Goal: Task Accomplishment & Management: Complete application form

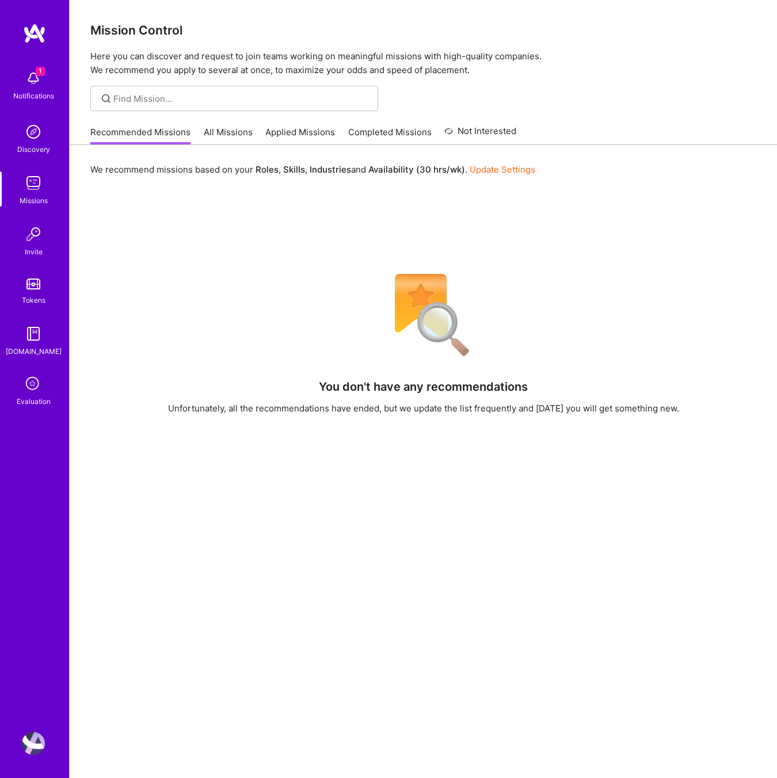
click at [26, 381] on icon at bounding box center [33, 384] width 22 height 22
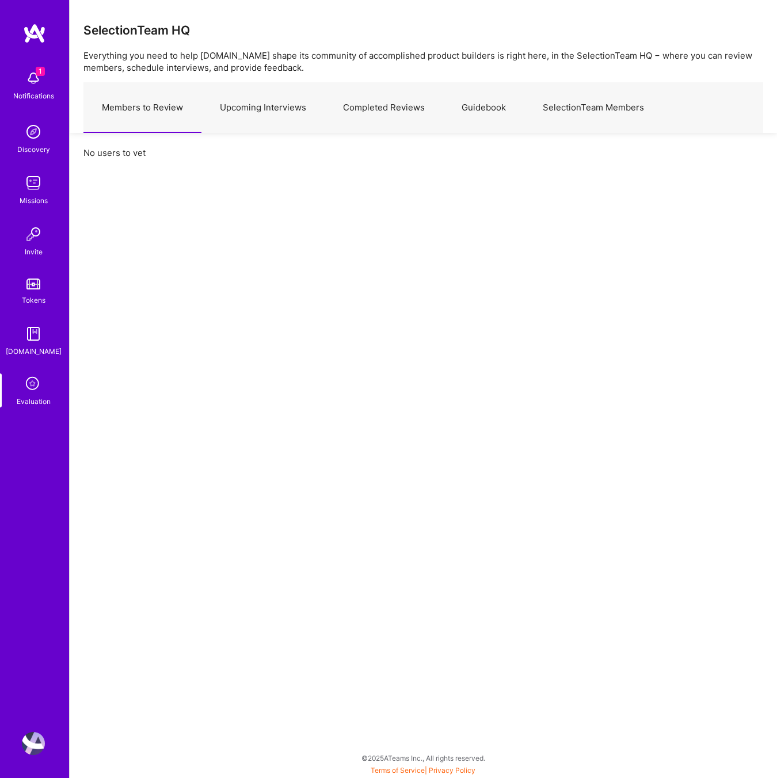
click at [291, 102] on link "Upcoming Interviews" at bounding box center [262, 108] width 123 height 50
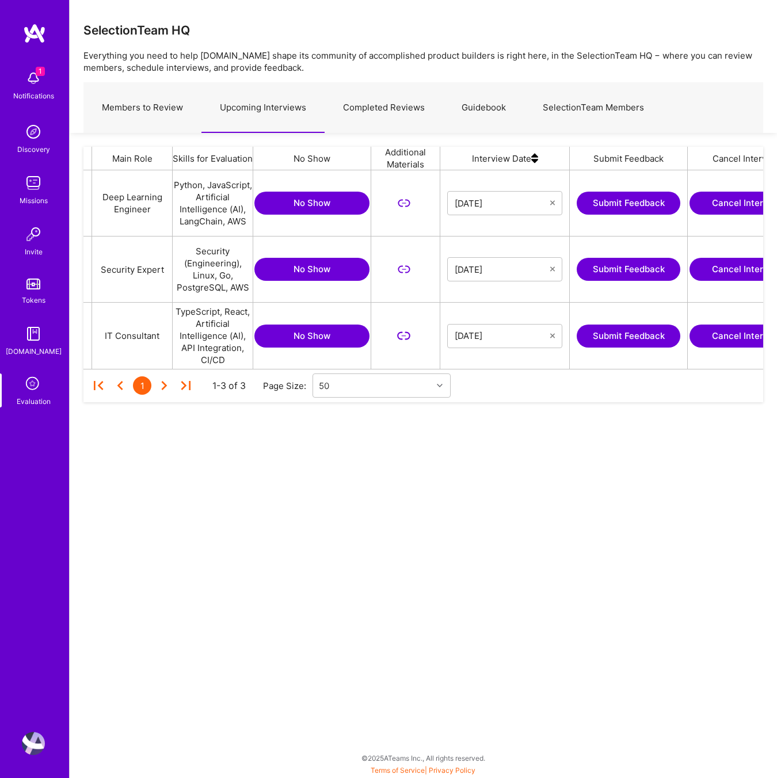
scroll to position [0, 191]
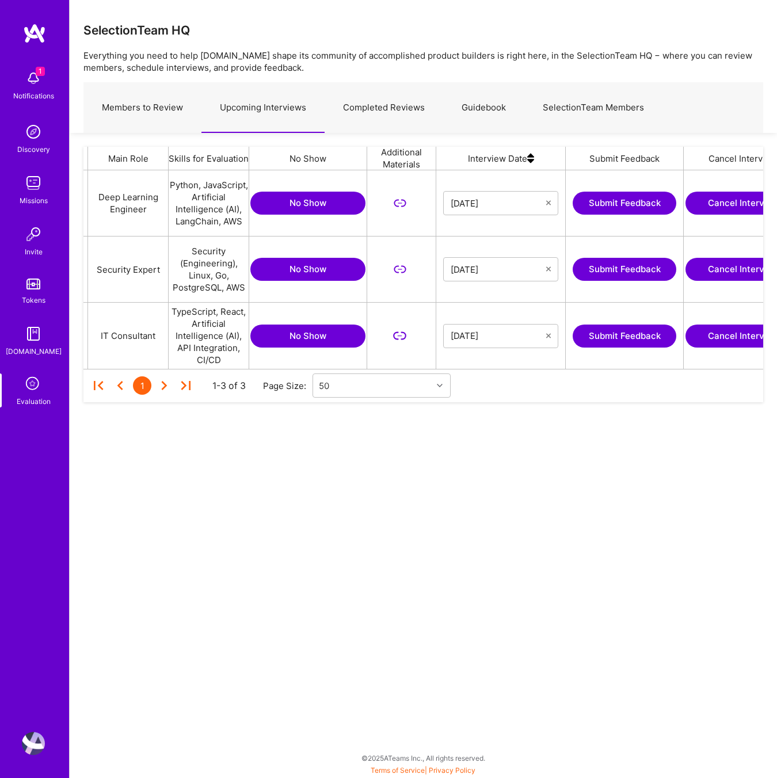
click at [644, 270] on button "Submit Feedback" at bounding box center [624, 269] width 104 height 23
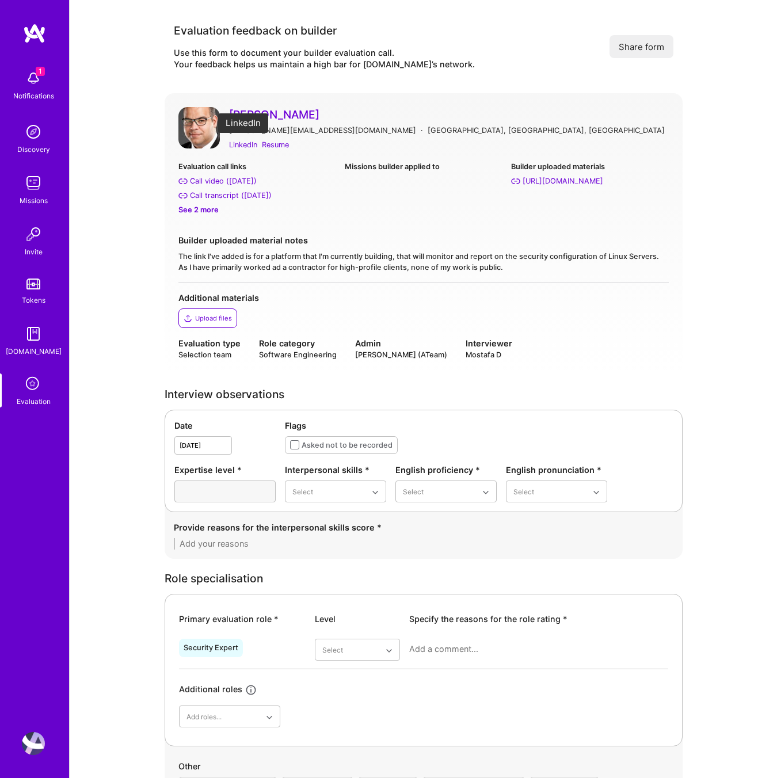
click at [240, 144] on div "LinkedIn" at bounding box center [243, 145] width 28 height 12
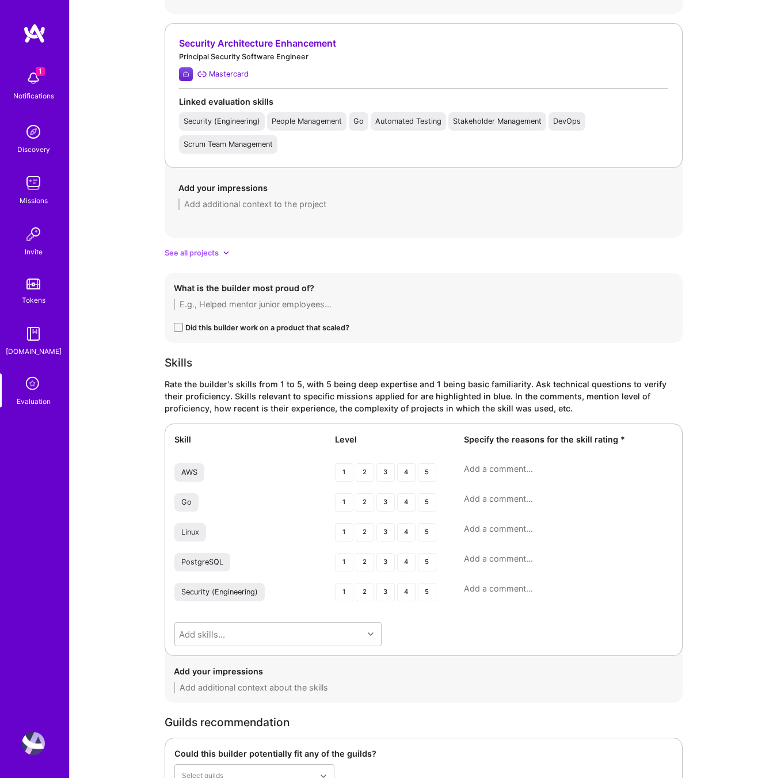
scroll to position [1385, 0]
